Goal: Task Accomplishment & Management: Manage account settings

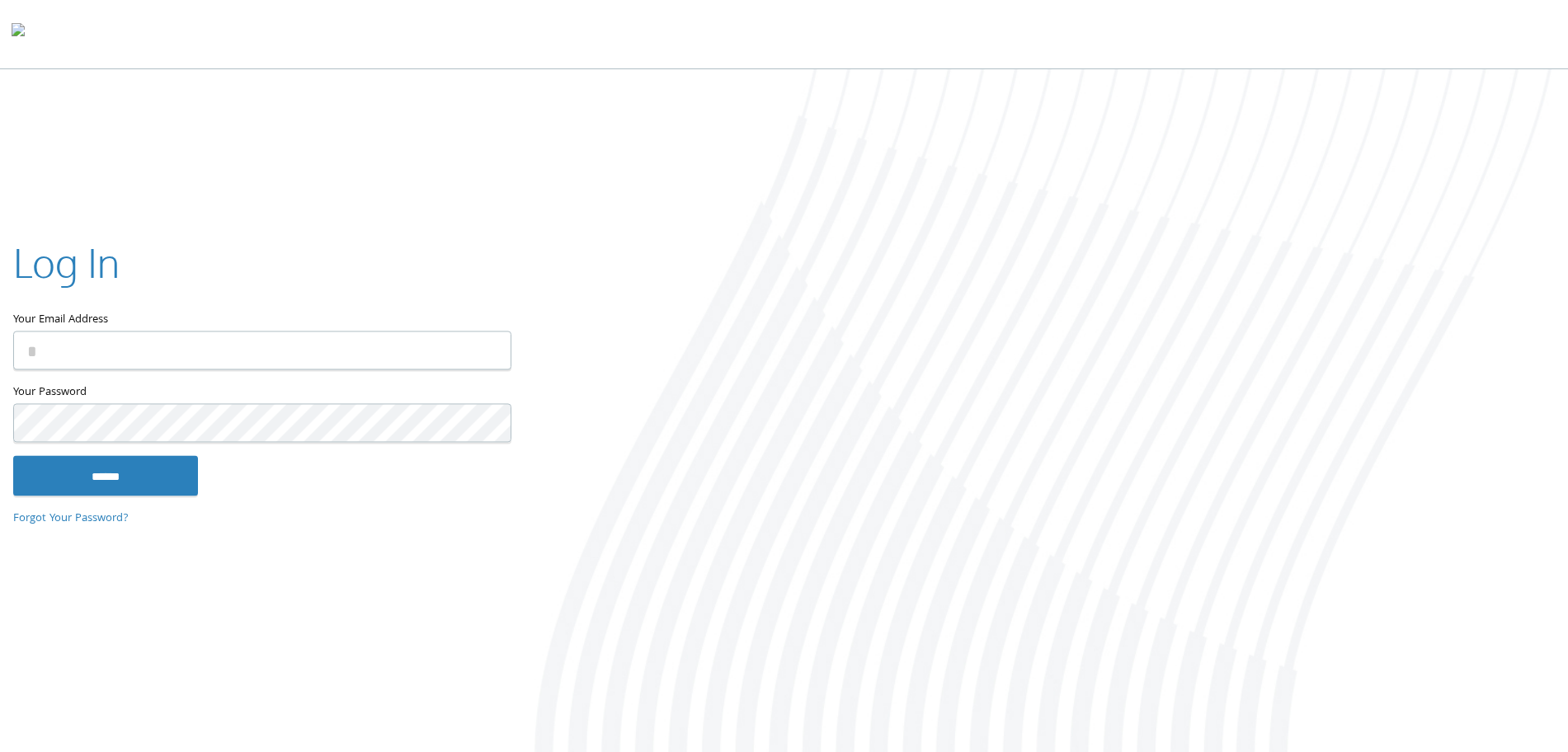
click at [145, 352] on input "Your Email Address" at bounding box center [263, 351] width 498 height 39
type input "**********"
click at [14, 457] on input "******" at bounding box center [106, 477] width 185 height 40
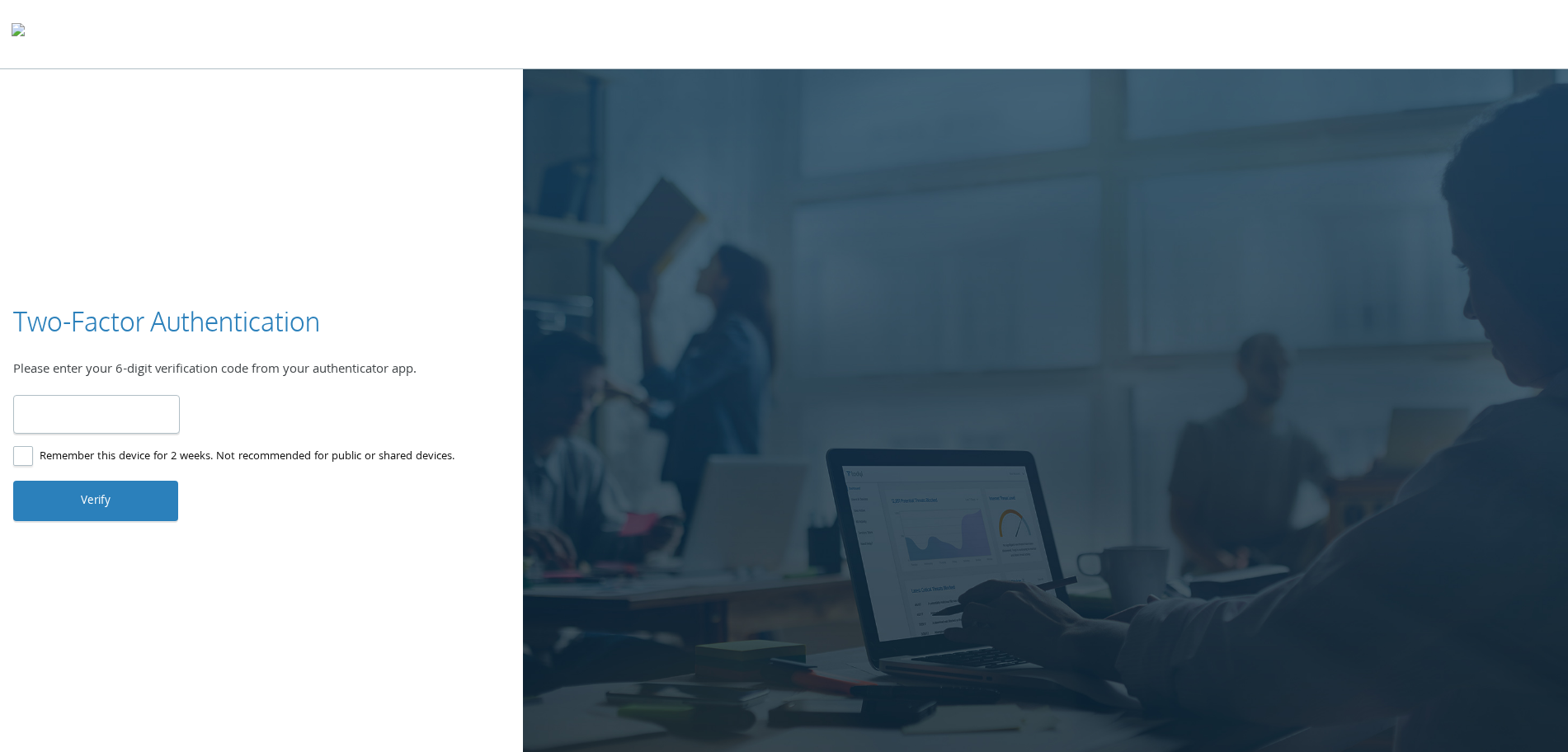
type input "******"
